Goal: Task Accomplishment & Management: Use online tool/utility

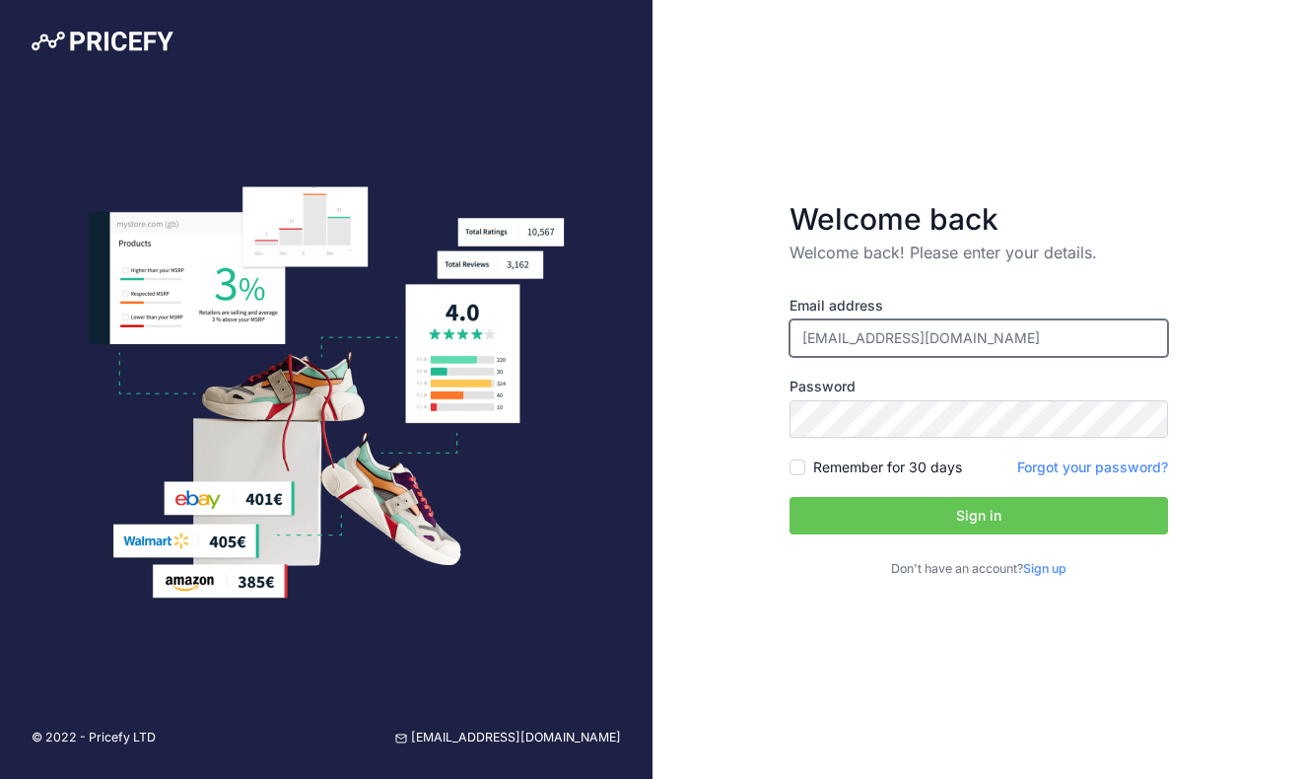
type input "[EMAIL_ADDRESS][DOMAIN_NAME]"
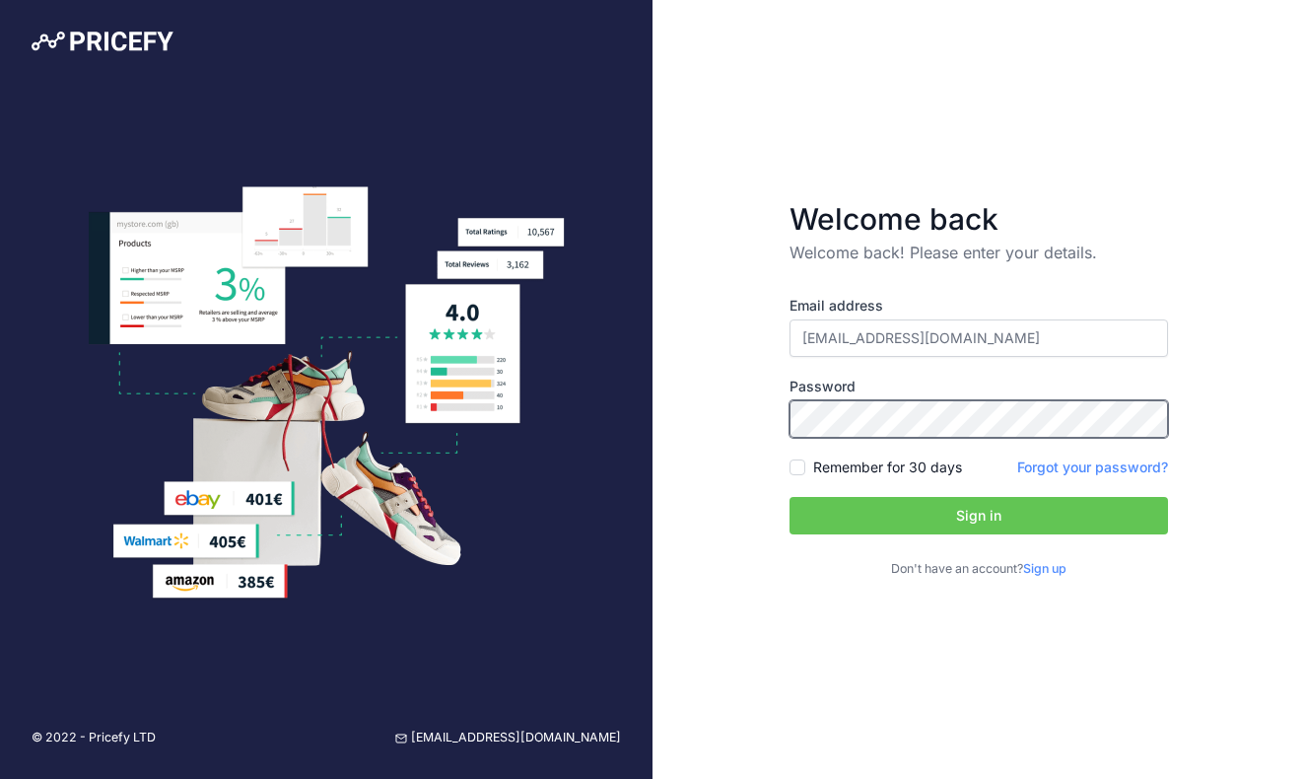
click at [979, 516] on button "Sign in" at bounding box center [979, 515] width 379 height 37
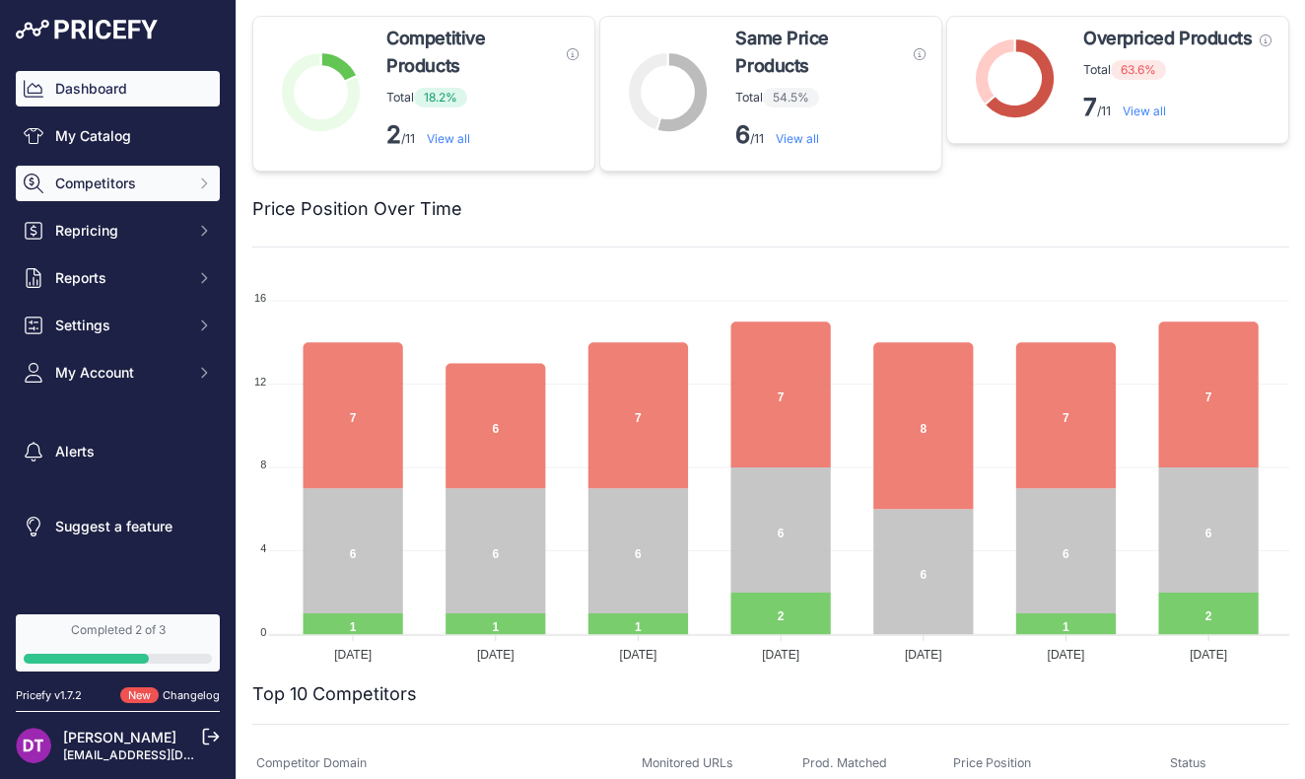
click at [136, 173] on span "Competitors" at bounding box center [119, 183] width 129 height 20
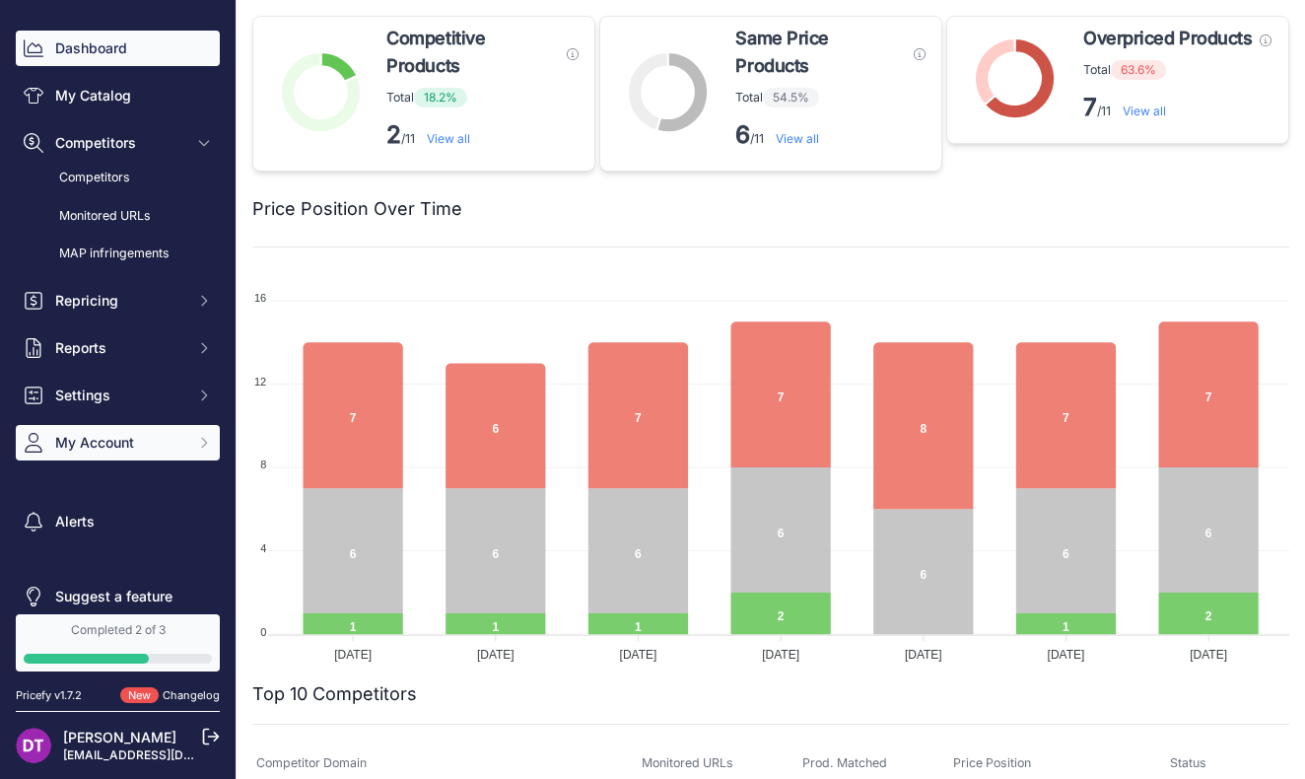
scroll to position [46, 0]
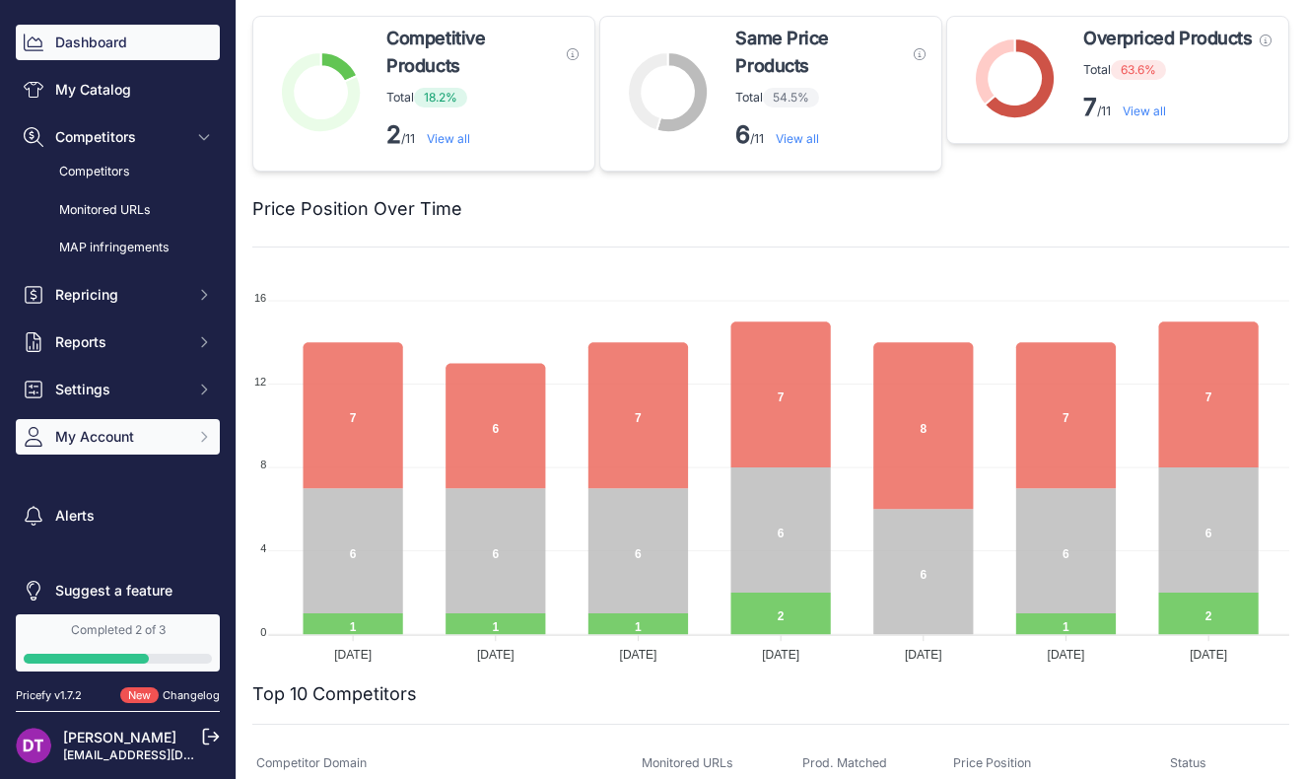
click at [139, 448] on button "My Account" at bounding box center [118, 436] width 204 height 35
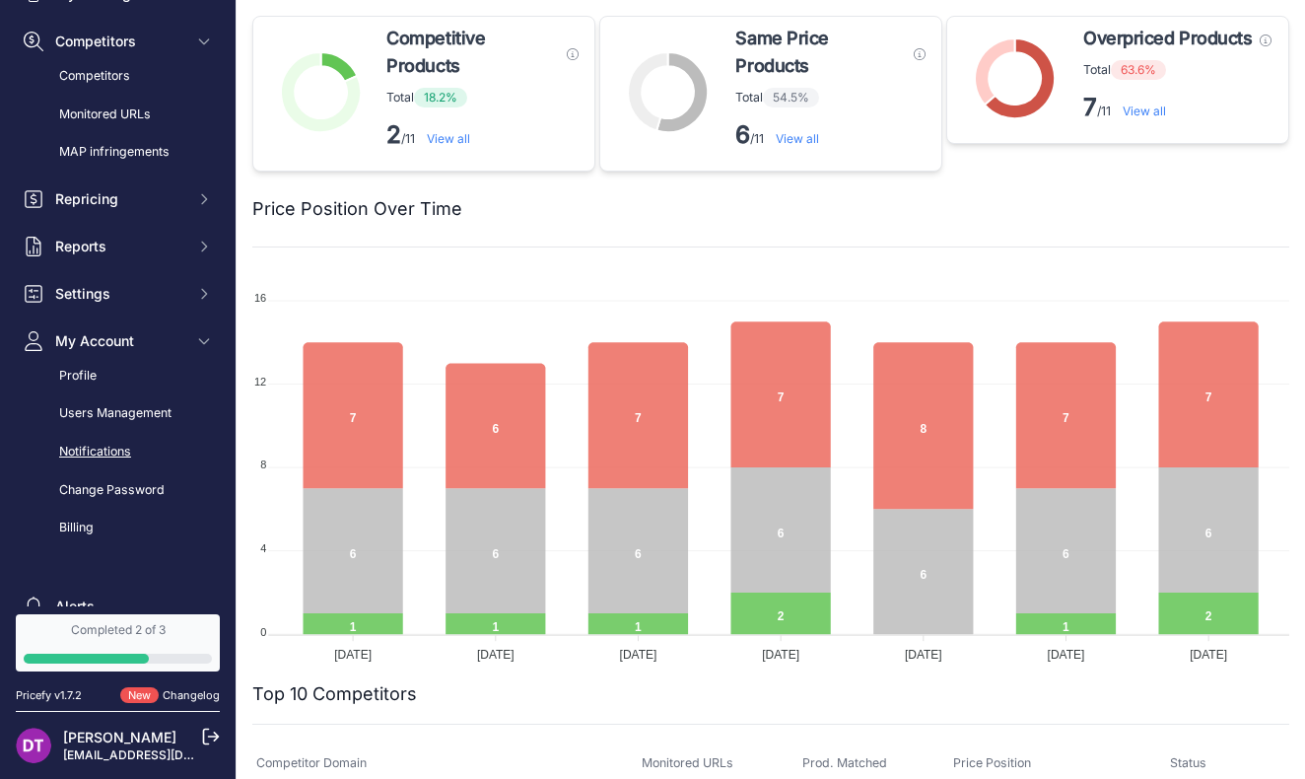
scroll to position [151, 0]
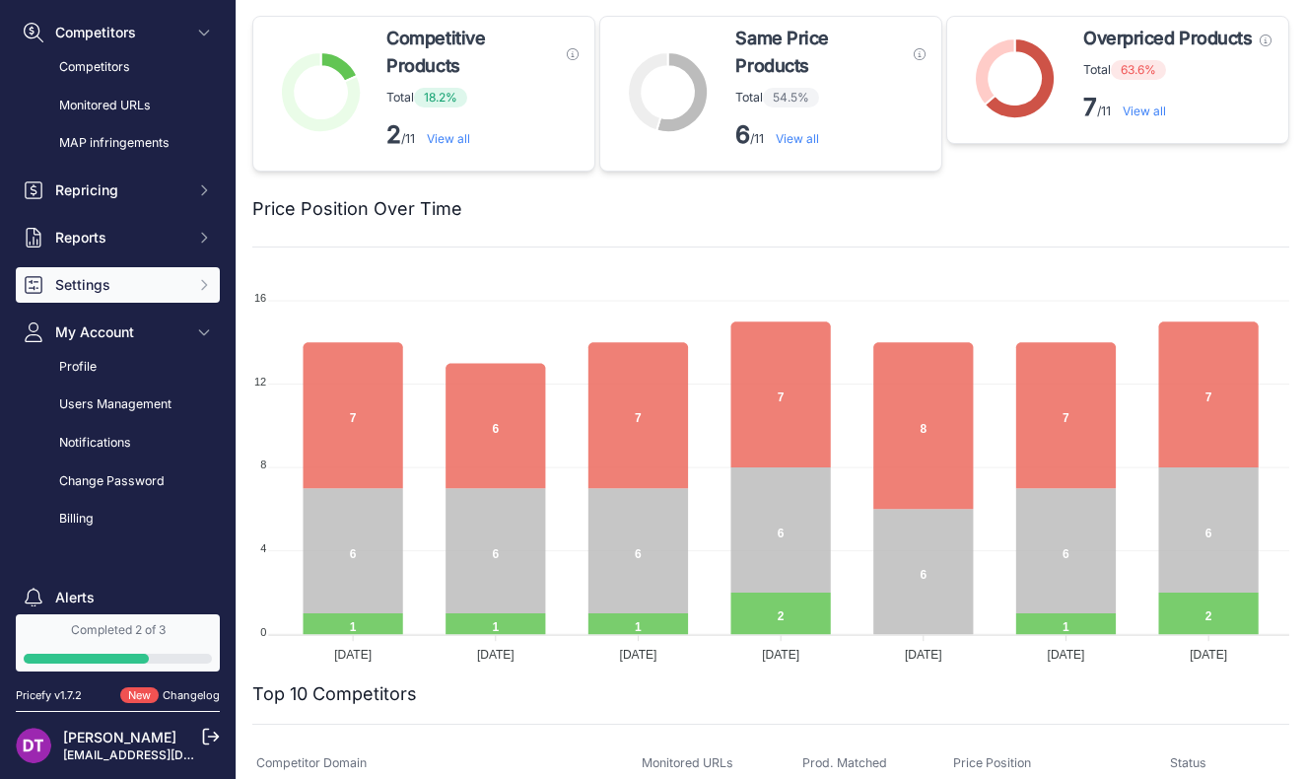
click at [118, 278] on span "Settings" at bounding box center [119, 285] width 129 height 20
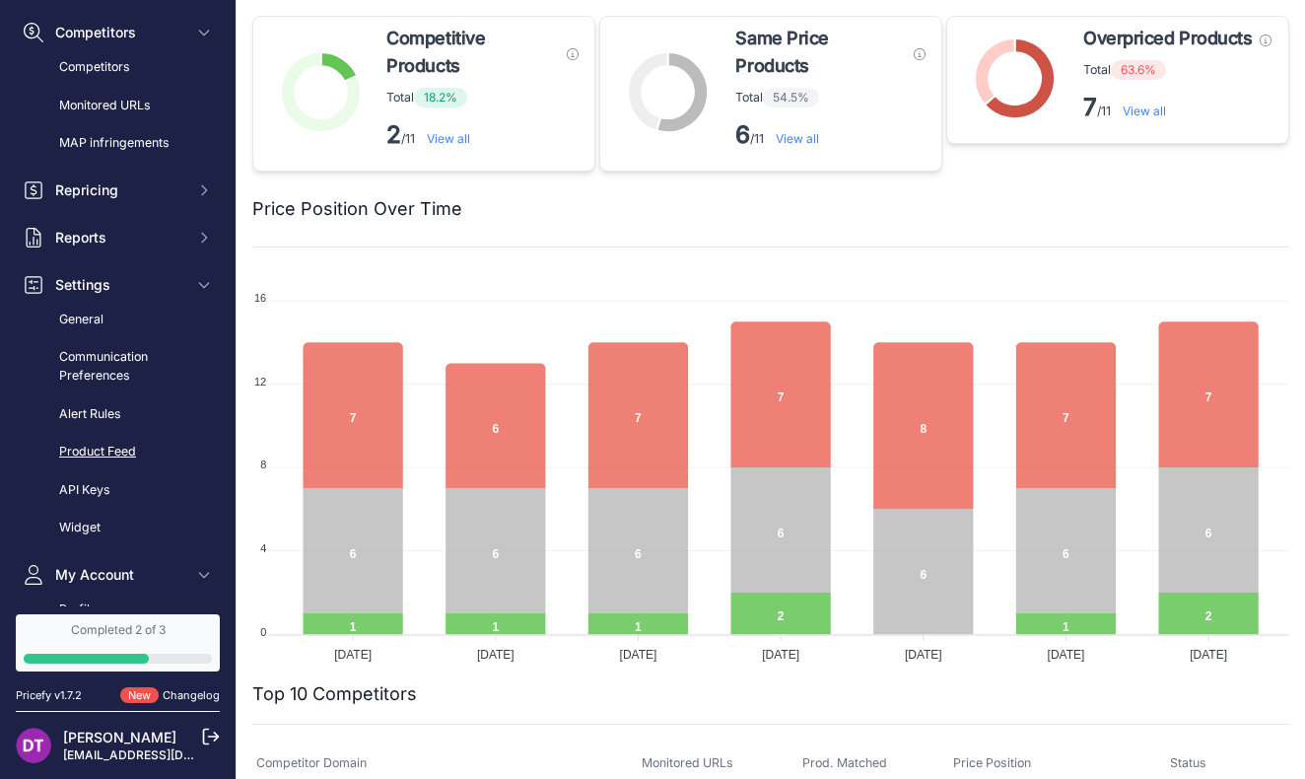
click at [88, 440] on link "Product Feed" at bounding box center [118, 452] width 204 height 35
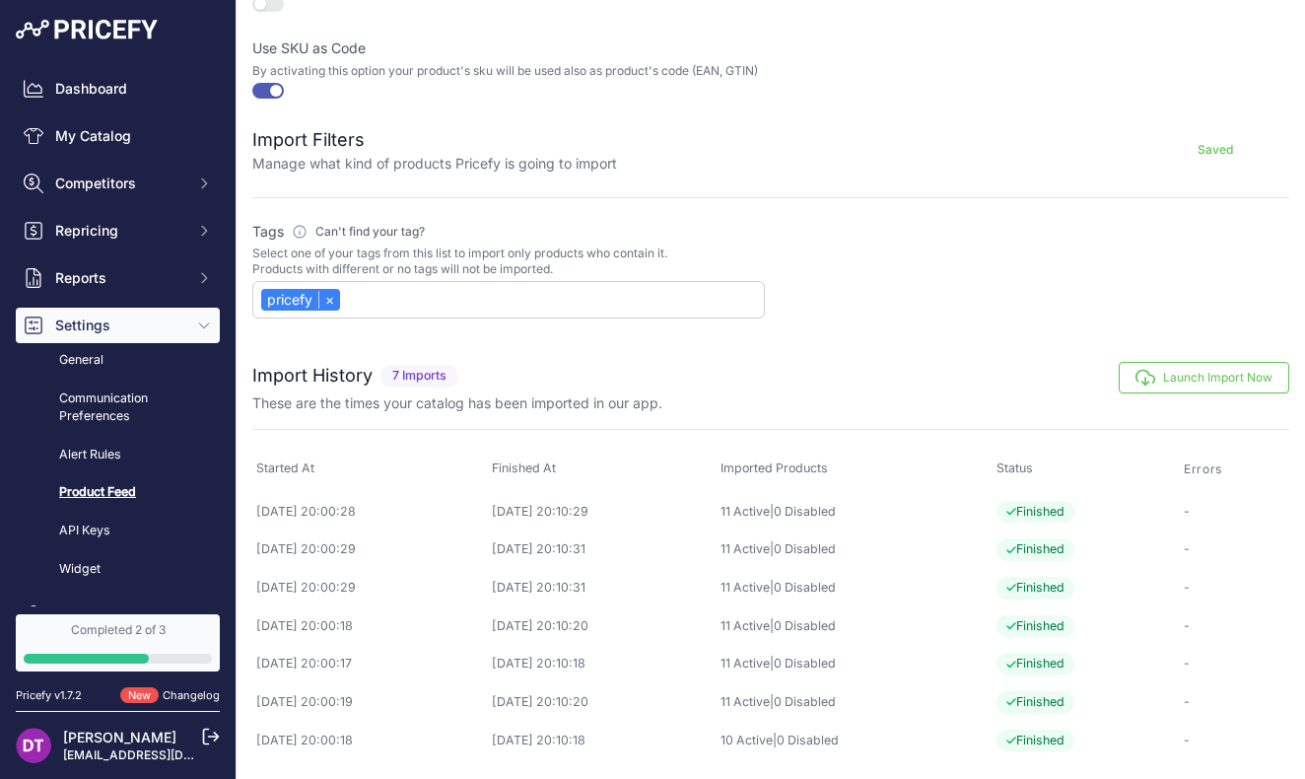
click at [1167, 393] on button "Launch Import Now" at bounding box center [1204, 378] width 171 height 32
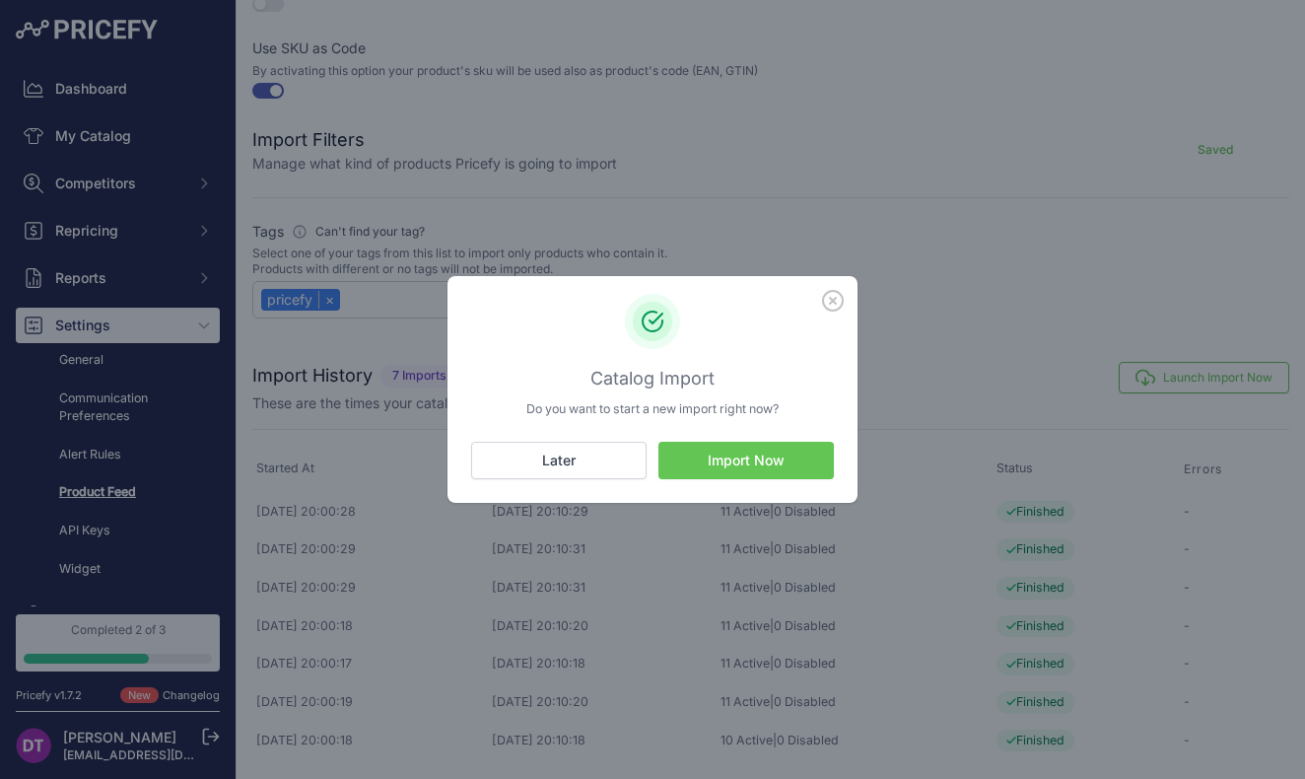
click at [782, 460] on button "Import Now" at bounding box center [745, 460] width 175 height 37
